Goal: Information Seeking & Learning: Learn about a topic

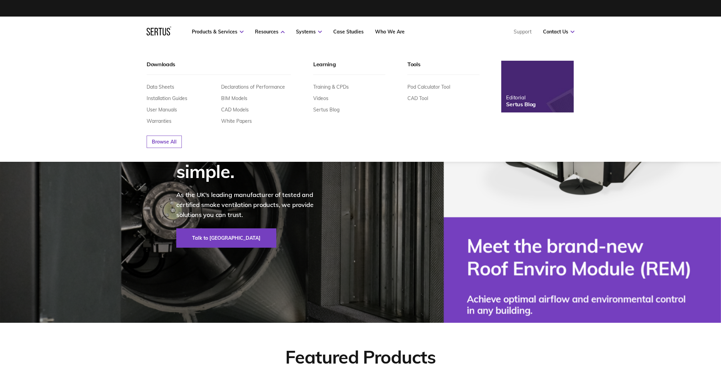
click at [524, 98] on div "Editorial" at bounding box center [521, 97] width 30 height 7
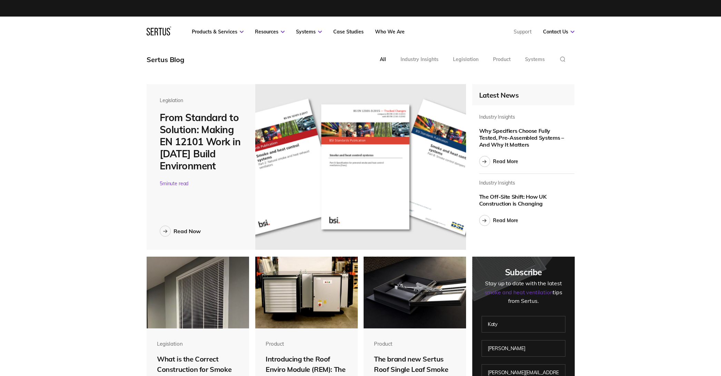
click at [378, 193] on img at bounding box center [360, 166] width 211 height 165
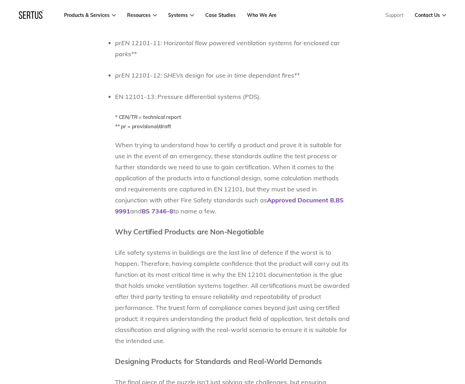
scroll to position [838, 0]
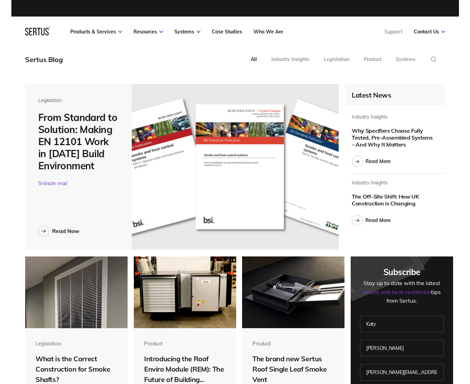
scroll to position [3, 3]
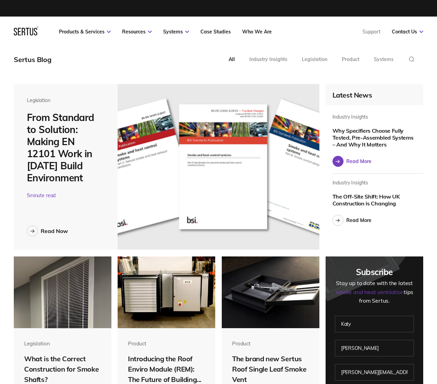
click at [352, 161] on div "Read More" at bounding box center [358, 161] width 25 height 6
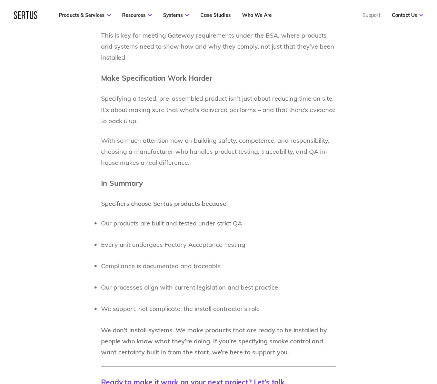
scroll to position [1247, 0]
